Goal: Information Seeking & Learning: Learn about a topic

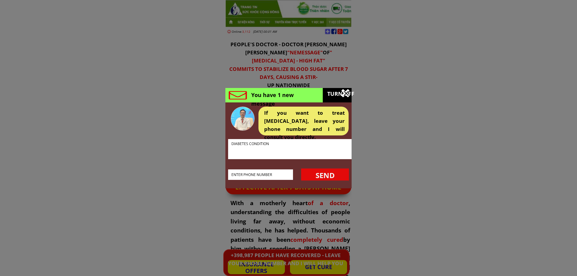
click at [345, 93] on div at bounding box center [346, 93] width 5 height 5
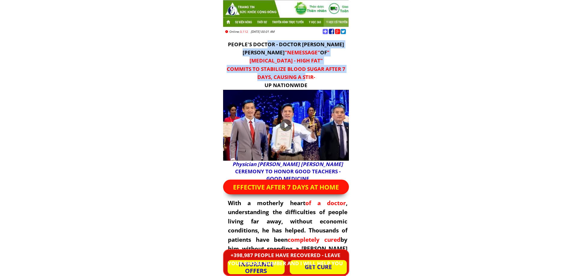
click at [305, 72] on h3 "PEOPLE'S DOCTOR - DOCTOR [PERSON_NAME] [PERSON_NAME] "NEMESSAGE" OF "[MEDICAL_D…" at bounding box center [286, 64] width 126 height 49
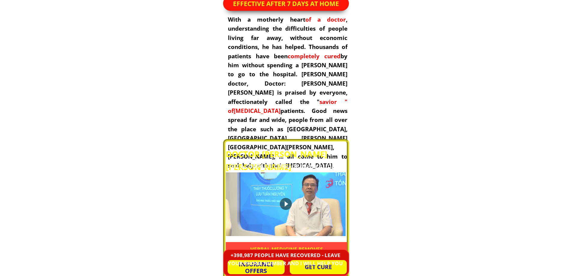
scroll to position [120, 0]
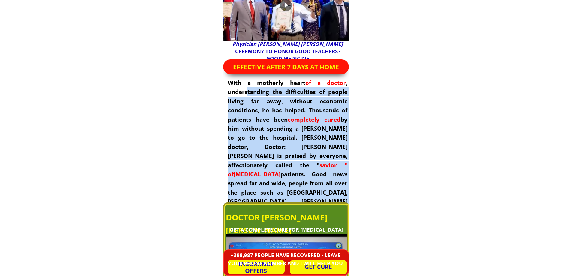
drag, startPoint x: 276, startPoint y: 140, endPoint x: 329, endPoint y: 202, distance: 81.2
click at [329, 202] on h3 "With a motherly heart of a doctor , understanding the difficulties of people li…" at bounding box center [288, 155] width 120 height 155
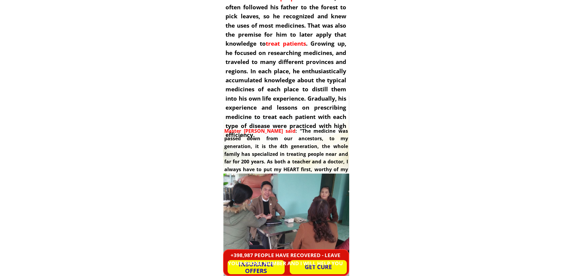
scroll to position [841, 0]
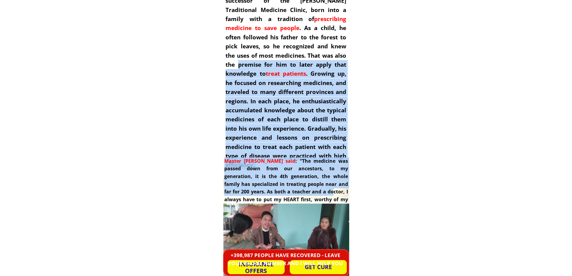
drag, startPoint x: 256, startPoint y: 88, endPoint x: 310, endPoint y: 191, distance: 116.1
click at [310, 191] on div "Physician [PERSON_NAME] [PERSON_NAME] is the 4th generation successor of the [P…" at bounding box center [286, 144] width 126 height 627
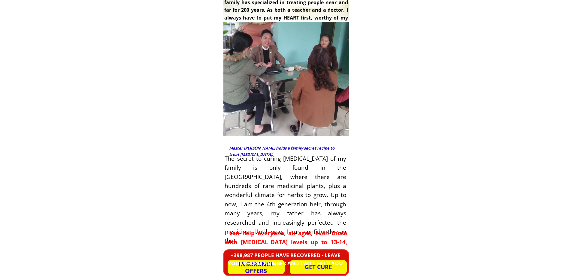
scroll to position [1082, 0]
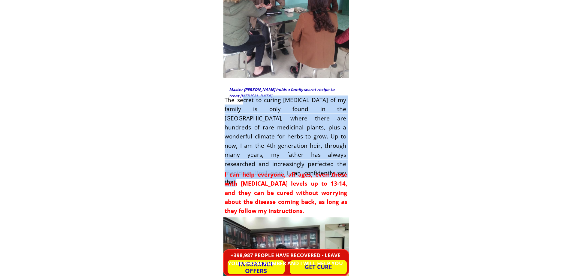
drag, startPoint x: 249, startPoint y: 104, endPoint x: 285, endPoint y: 172, distance: 76.5
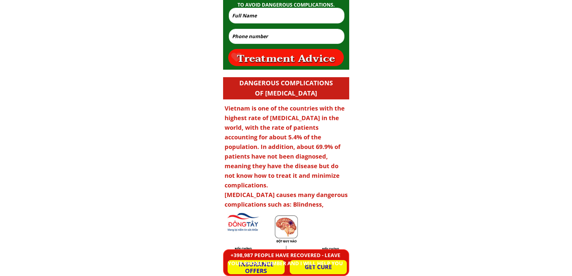
scroll to position [1563, 0]
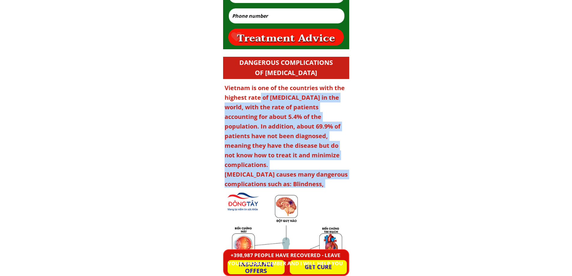
drag, startPoint x: 260, startPoint y: 96, endPoint x: 314, endPoint y: 182, distance: 101.5
click at [314, 182] on p "Vietnam is one of the countries with the highest rate of [MEDICAL_DATA] in the …" at bounding box center [287, 150] width 124 height 135
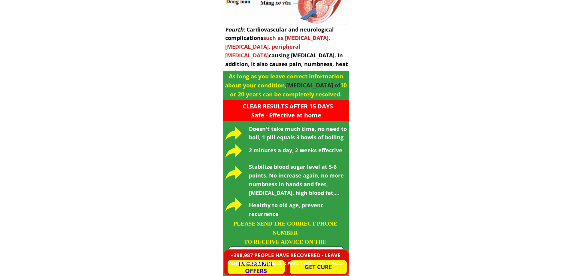
scroll to position [2434, 0]
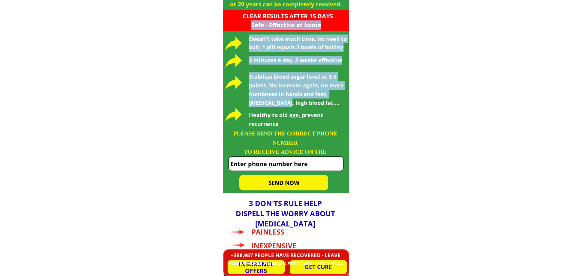
drag, startPoint x: 285, startPoint y: 93, endPoint x: 287, endPoint y: 101, distance: 8.0
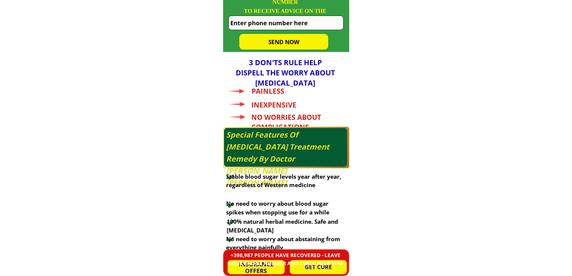
scroll to position [2734, 0]
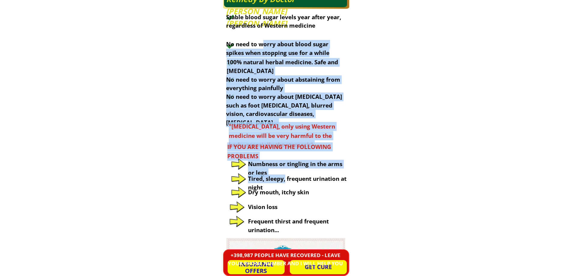
drag, startPoint x: 282, startPoint y: 157, endPoint x: 286, endPoint y: 180, distance: 23.5
click at [286, 180] on div "Special Features Of [MEDICAL_DATA] Treatment Remedy By Doctor [PERSON_NAME] [PE…" at bounding box center [286, 227] width 126 height 520
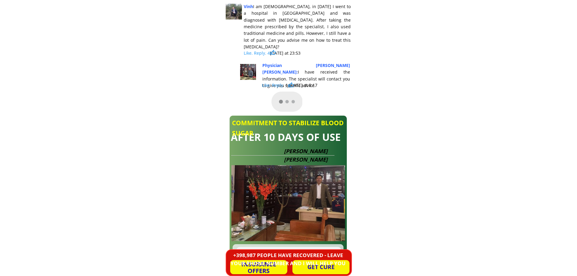
scroll to position [0, 0]
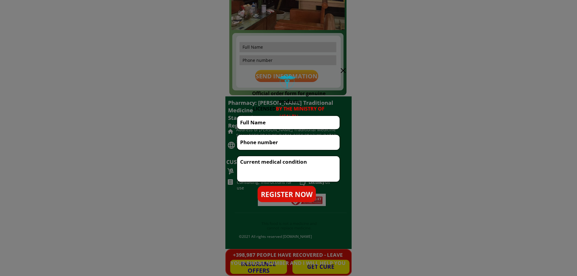
drag, startPoint x: 574, startPoint y: 230, endPoint x: 576, endPoint y: 136, distance: 94.1
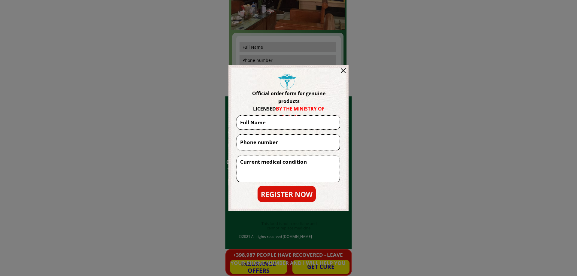
click at [572, 0] on html "PEOPLE'S DOCTOR - DOCTOR [PERSON_NAME] [PERSON_NAME] "NEMESSAGE" OF "[MEDICAL_D…" at bounding box center [288, 0] width 577 height 0
click at [341, 69] on div at bounding box center [343, 70] width 5 height 5
